Goal: Transaction & Acquisition: Purchase product/service

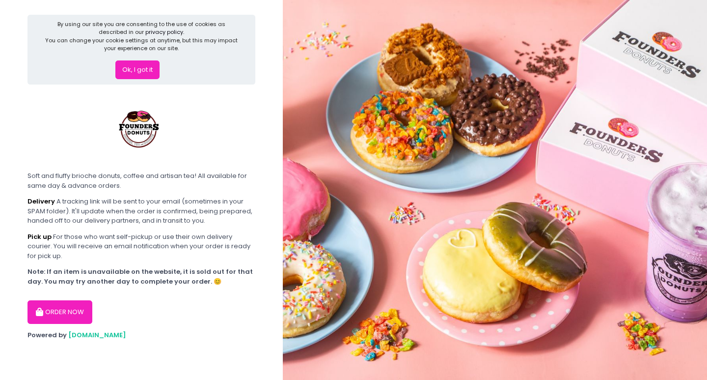
click at [148, 62] on button "Ok, I got it" at bounding box center [137, 69] width 44 height 19
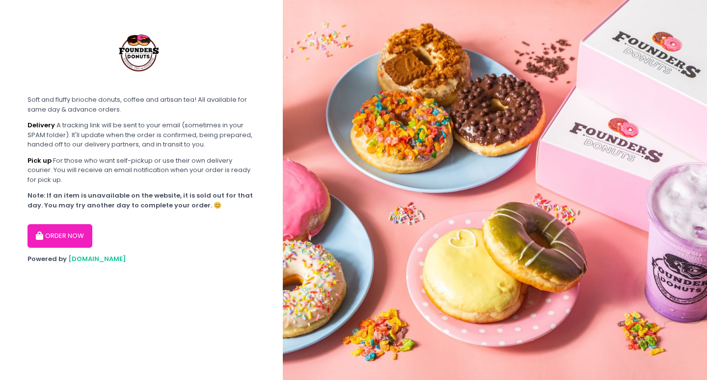
click at [69, 235] on button "ORDER NOW" at bounding box center [60, 236] width 65 height 24
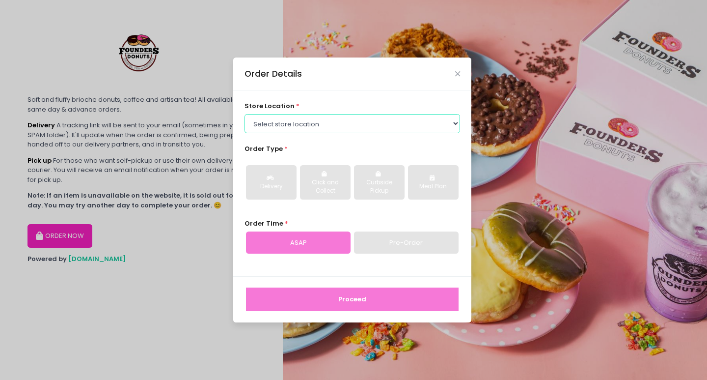
click at [333, 126] on select "Select store location Founders Donuts - [PERSON_NAME] Founders Donuts - [GEOGRA…" at bounding box center [353, 123] width 216 height 19
select select "61a2022e41b39c710272d16a"
click at [245, 114] on select "Select store location Founders Donuts - [PERSON_NAME] Founders Donuts - [GEOGRA…" at bounding box center [353, 123] width 216 height 19
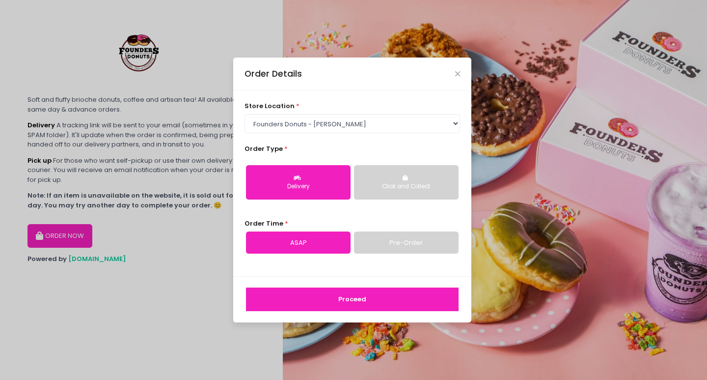
click at [353, 302] on button "Proceed" at bounding box center [352, 299] width 213 height 24
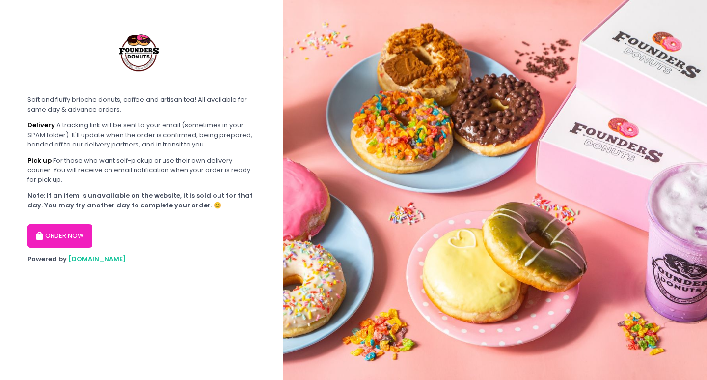
click at [525, 121] on img at bounding box center [495, 190] width 424 height 380
